Goal: Task Accomplishment & Management: Complete application form

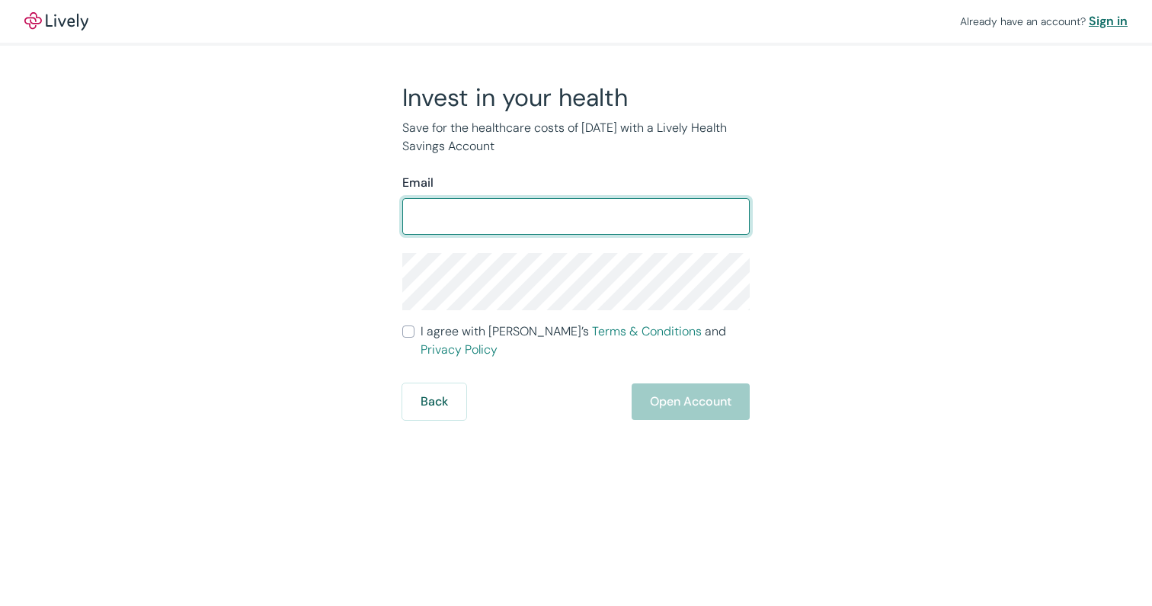
click at [1118, 20] on div "Sign in" at bounding box center [1108, 21] width 39 height 18
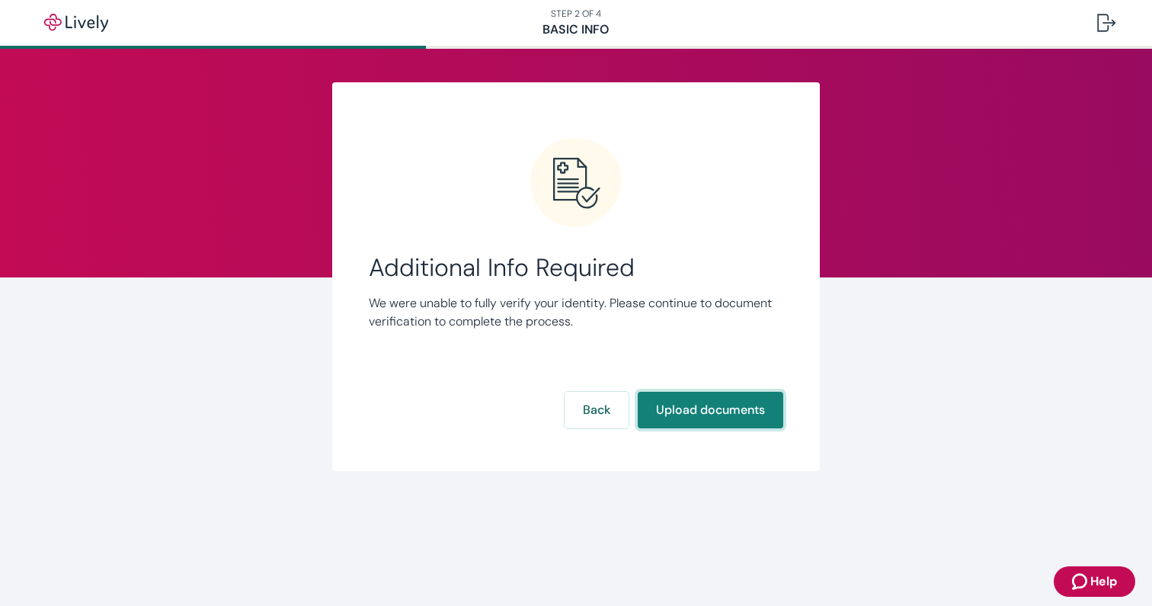
click at [744, 425] on button "Upload documents" at bounding box center [711, 410] width 146 height 37
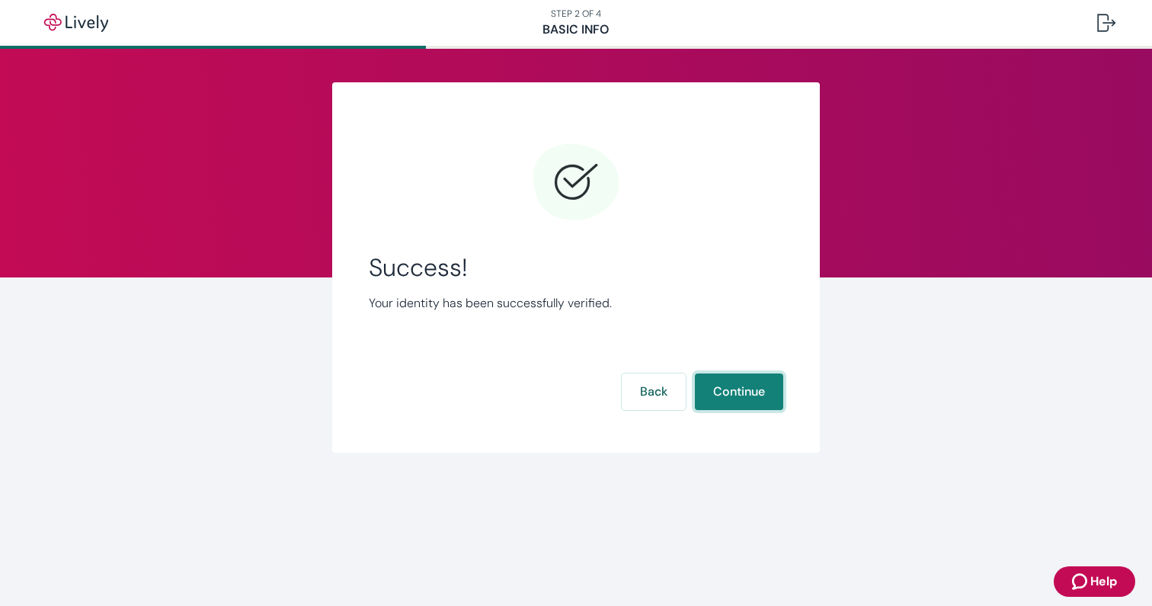
click at [768, 383] on button "Continue" at bounding box center [739, 391] width 88 height 37
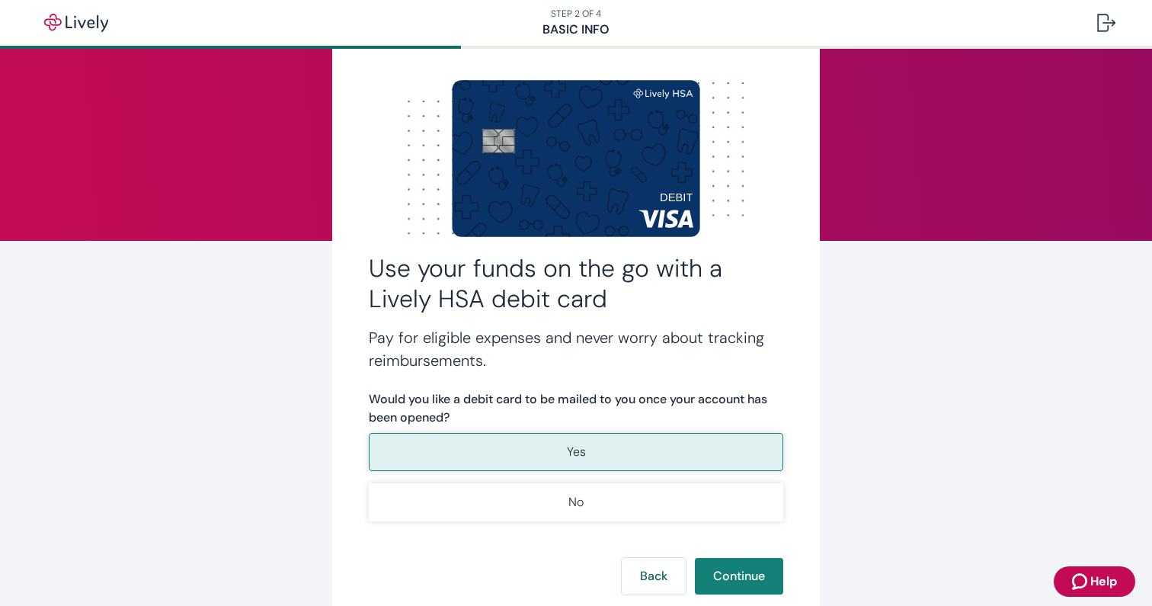
scroll to position [70, 0]
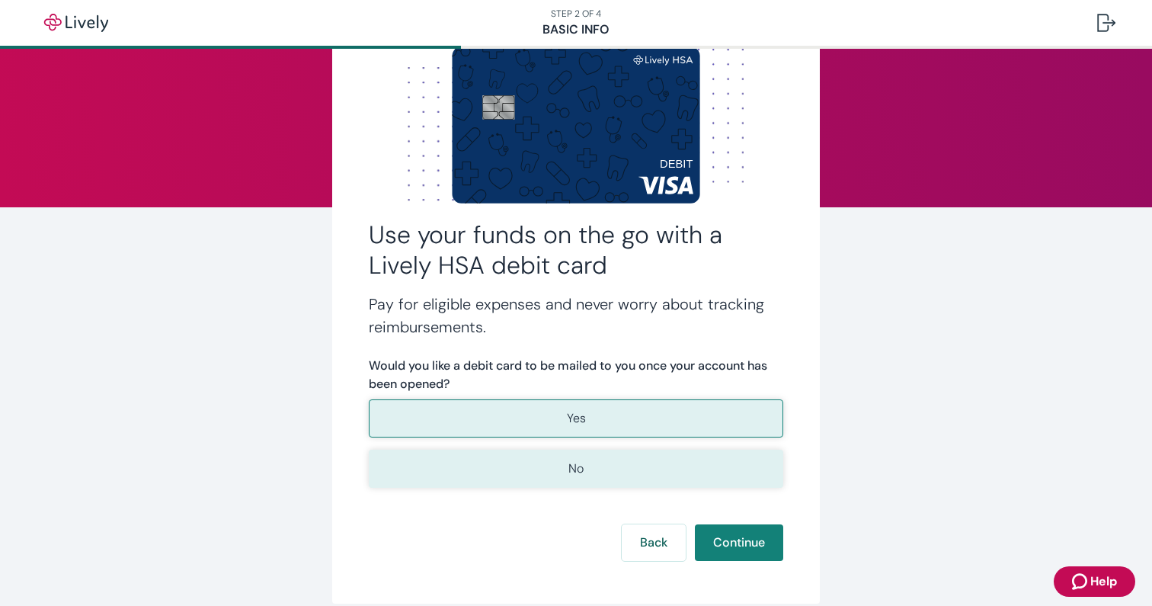
click at [718, 484] on button "No" at bounding box center [576, 468] width 414 height 38
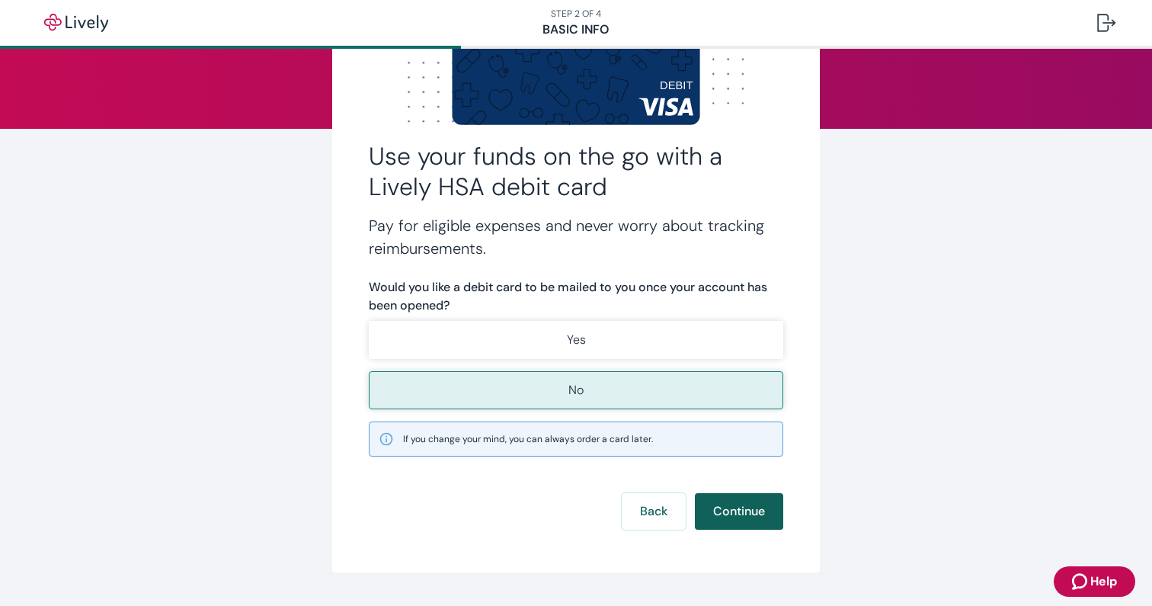
scroll to position [155, 0]
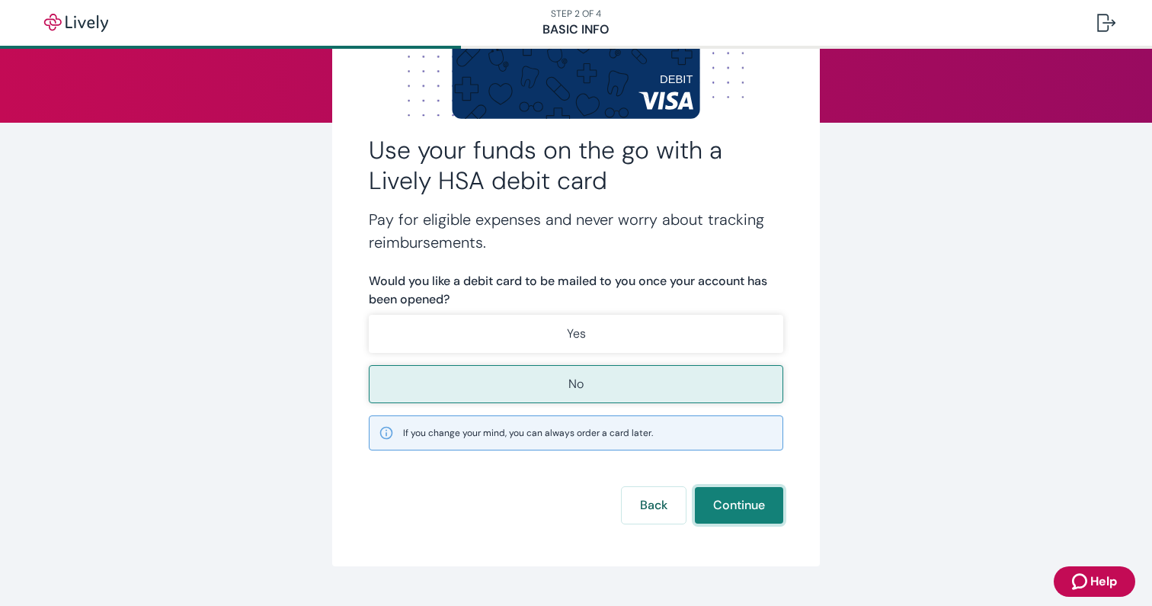
click at [765, 489] on button "Continue" at bounding box center [739, 505] width 88 height 37
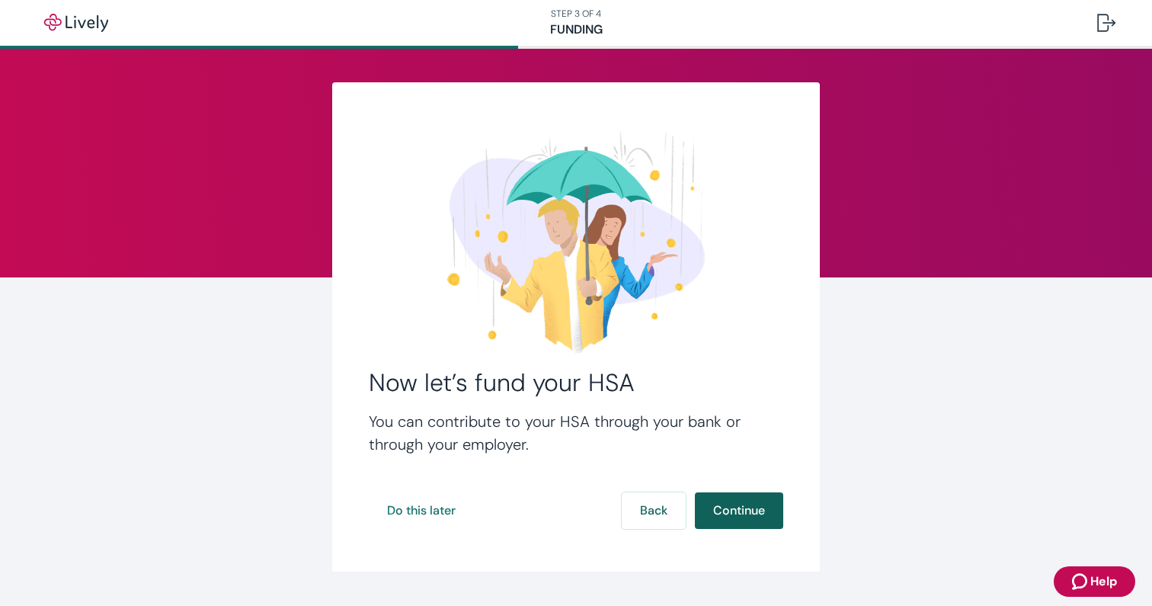
click at [760, 497] on button "Continue" at bounding box center [739, 510] width 88 height 37
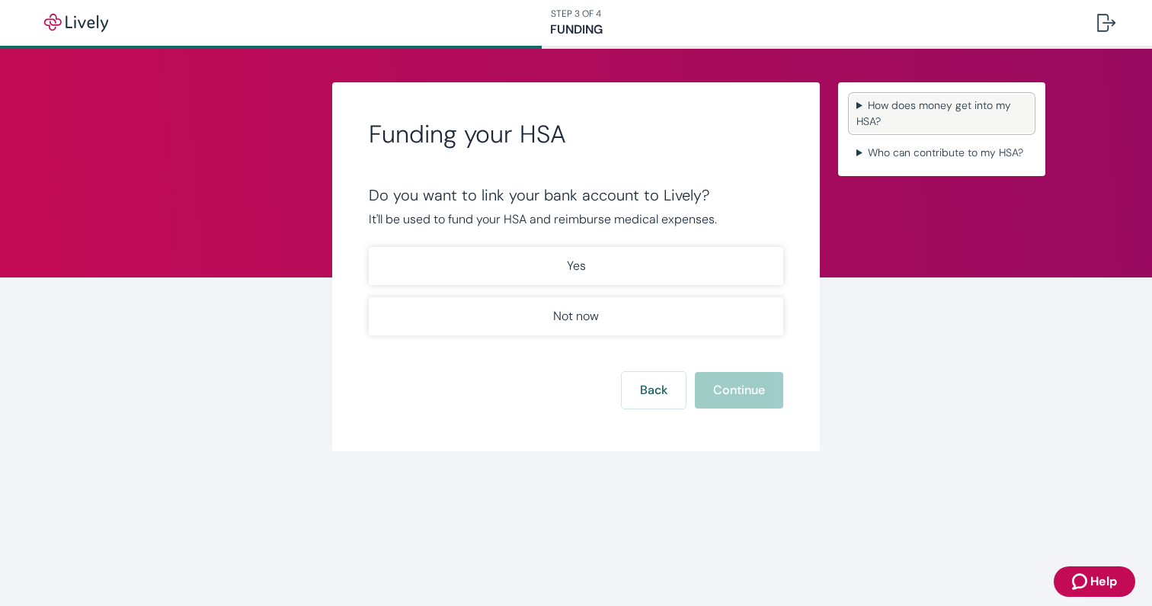
click at [853, 100] on summary "How does money get into my HSA?" at bounding box center [941, 113] width 183 height 38
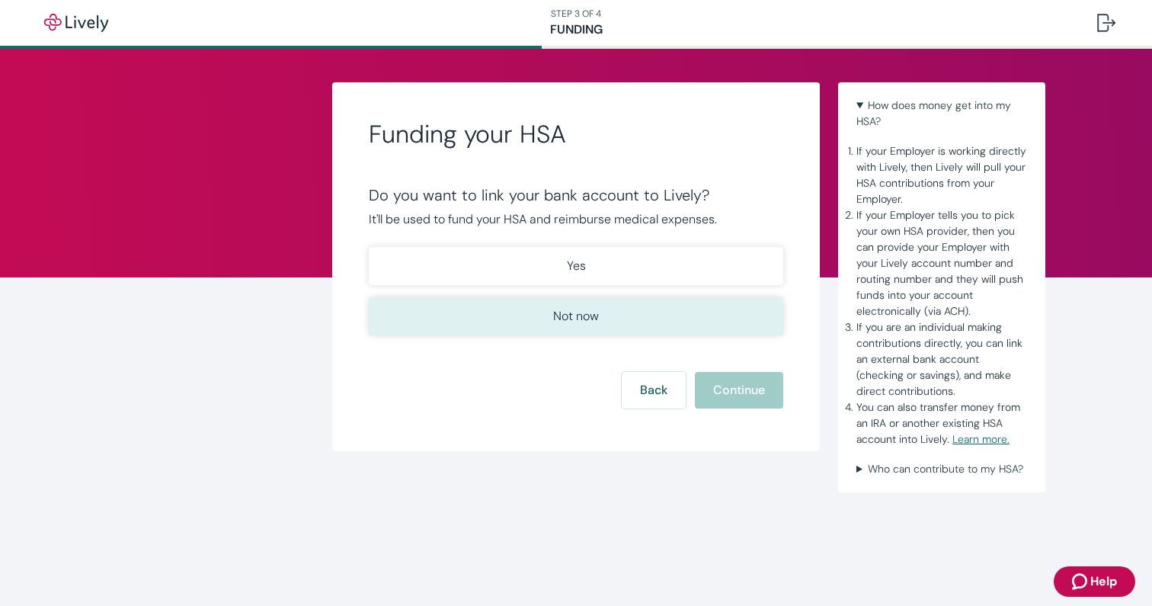
click at [617, 305] on button "Not now" at bounding box center [576, 316] width 414 height 38
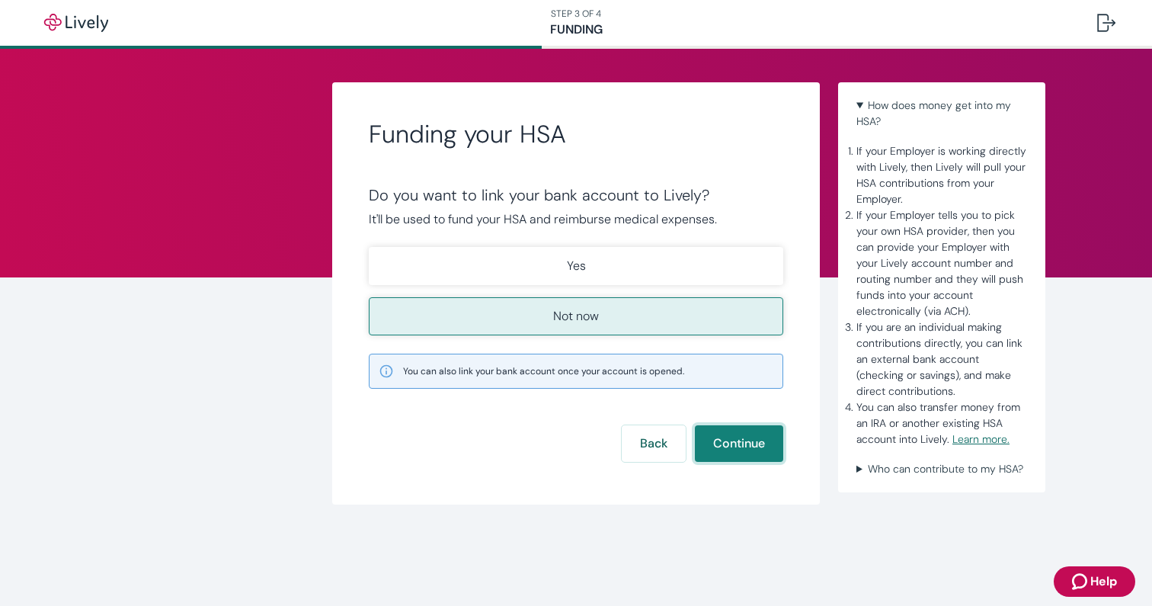
click at [736, 430] on button "Continue" at bounding box center [739, 443] width 88 height 37
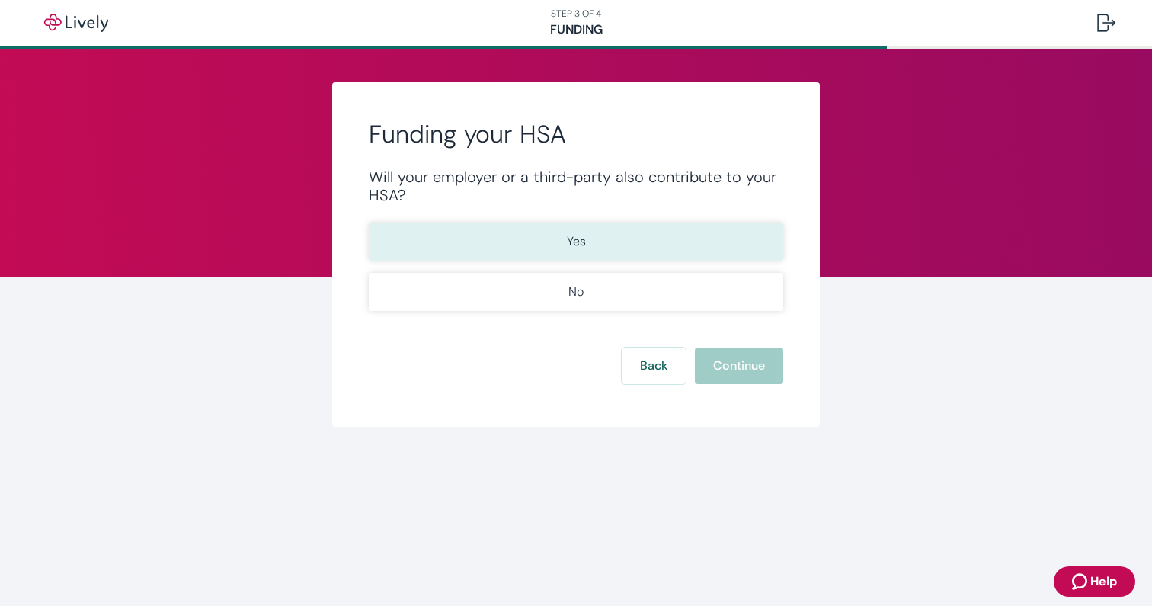
click at [741, 226] on button "Yes" at bounding box center [576, 241] width 414 height 38
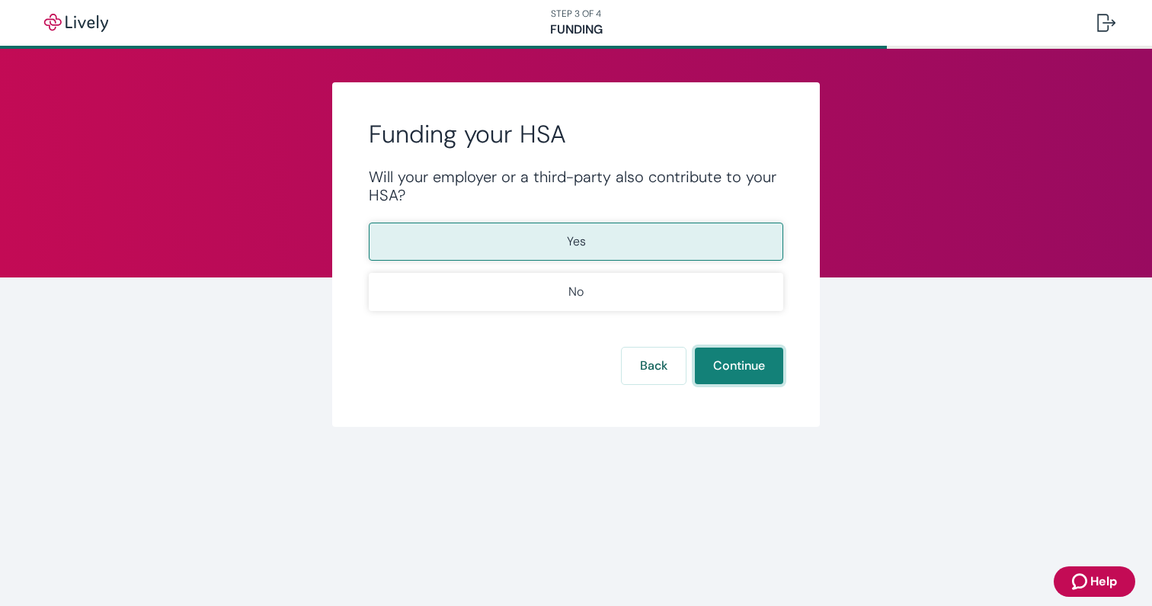
click at [763, 372] on button "Continue" at bounding box center [739, 365] width 88 height 37
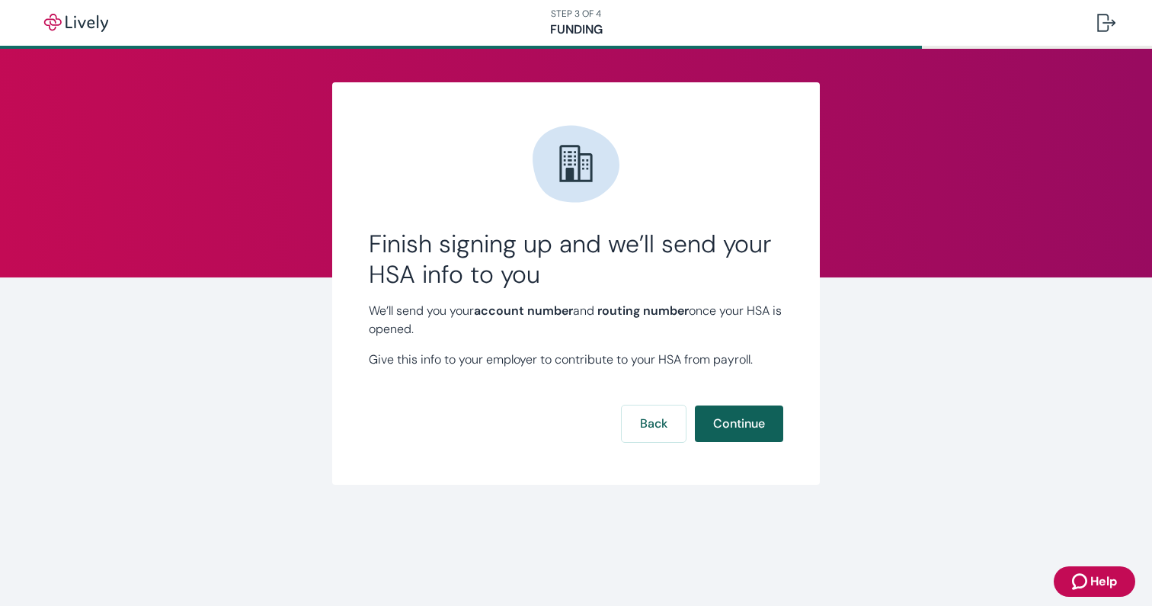
click at [755, 424] on button "Continue" at bounding box center [739, 423] width 88 height 37
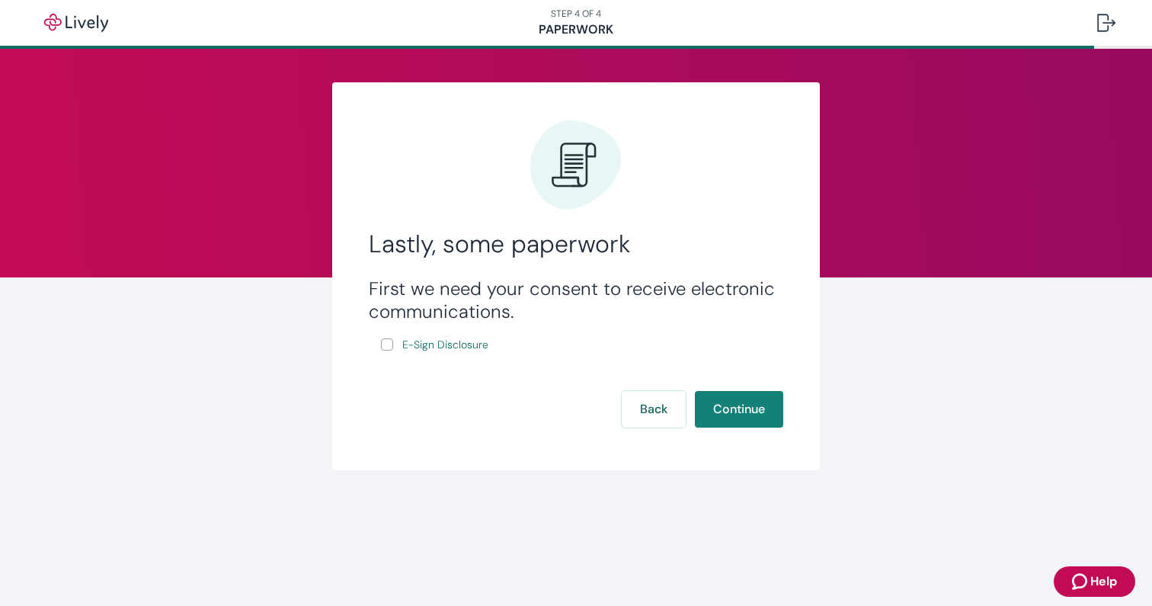
click at [384, 341] on input "E-Sign Disclosure" at bounding box center [387, 344] width 12 height 12
checkbox input "true"
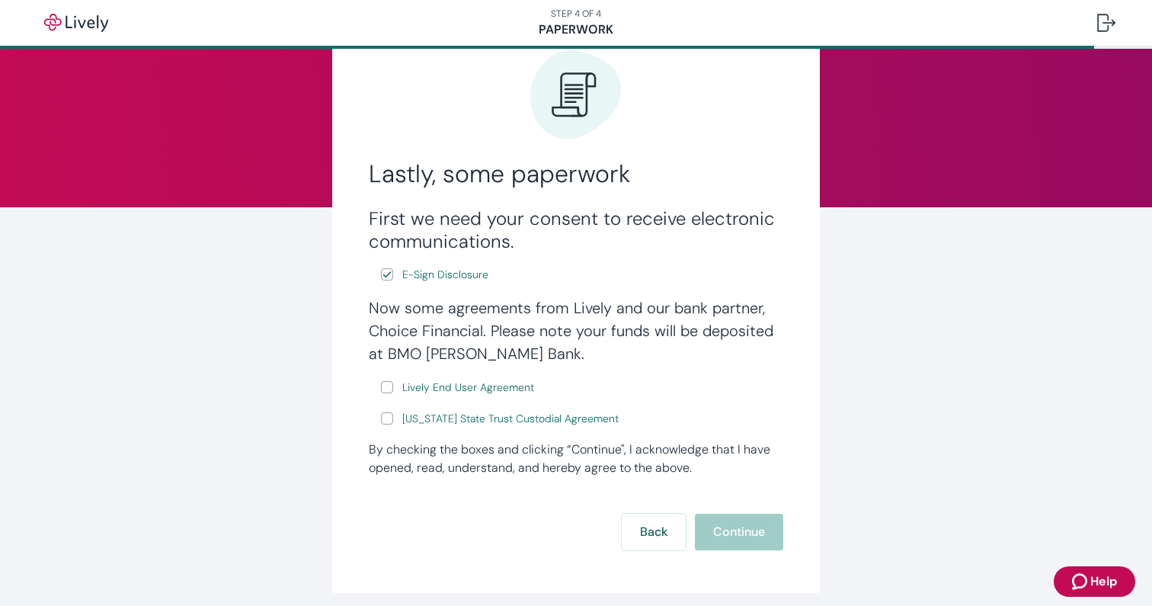
scroll to position [111, 0]
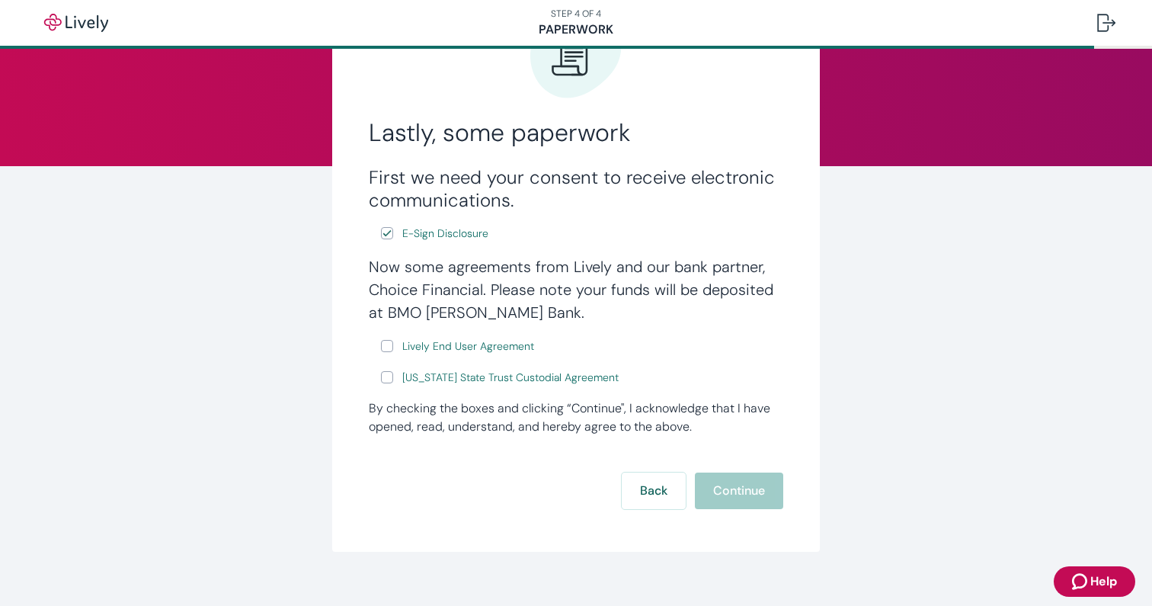
click at [529, 266] on h4 "Now some agreements from Lively and our bank partner, Choice Financial. Please …" at bounding box center [576, 289] width 414 height 69
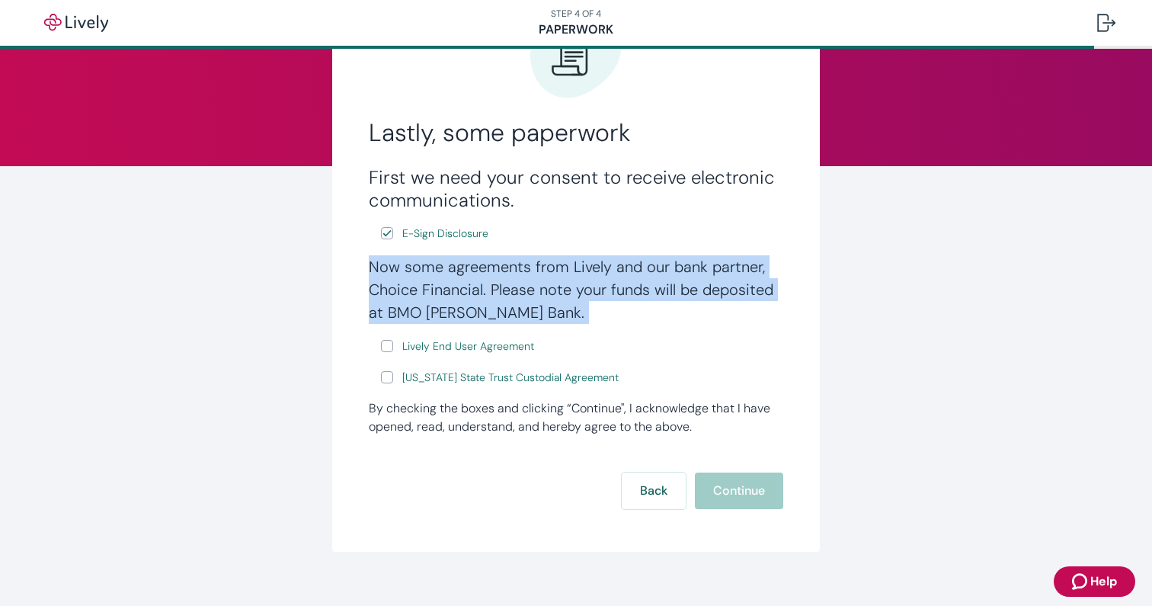
click at [384, 350] on input "Lively End User Agreement" at bounding box center [387, 346] width 12 height 12
checkbox input "true"
click at [390, 382] on input "Wyoming State Trust Custodial Agreement" at bounding box center [387, 377] width 12 height 12
checkbox input "true"
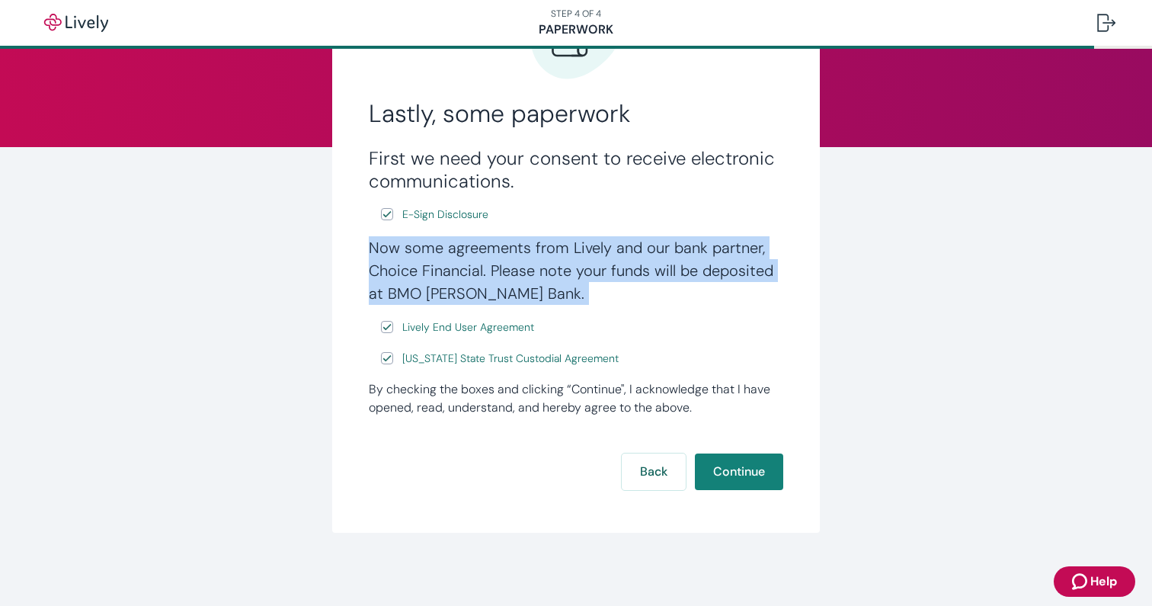
scroll to position [132, 0]
click at [731, 453] on button "Continue" at bounding box center [739, 471] width 88 height 37
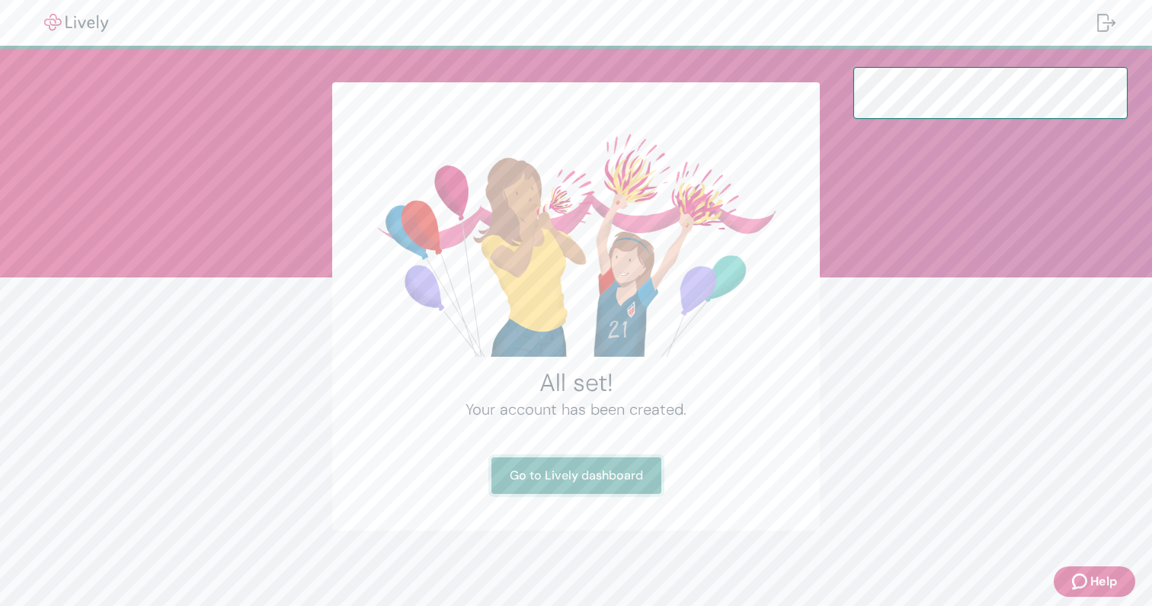
click at [645, 470] on link "Go to Lively dashboard" at bounding box center [576, 475] width 170 height 37
